Goal: Go to known website: Access a specific website the user already knows

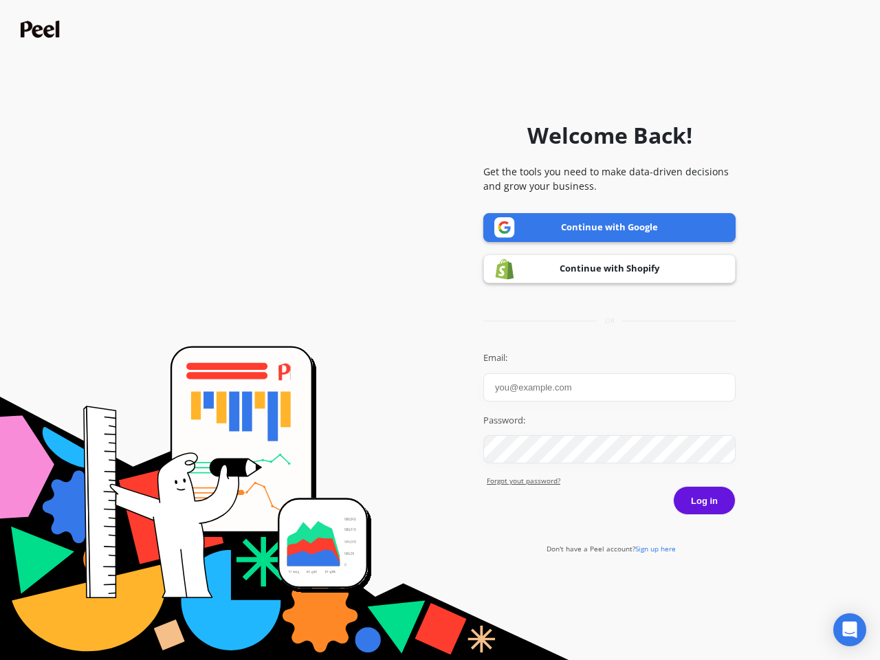
click at [850, 630] on icon "Open Intercom Messenger" at bounding box center [850, 629] width 14 height 16
